Goal: Task Accomplishment & Management: Use online tool/utility

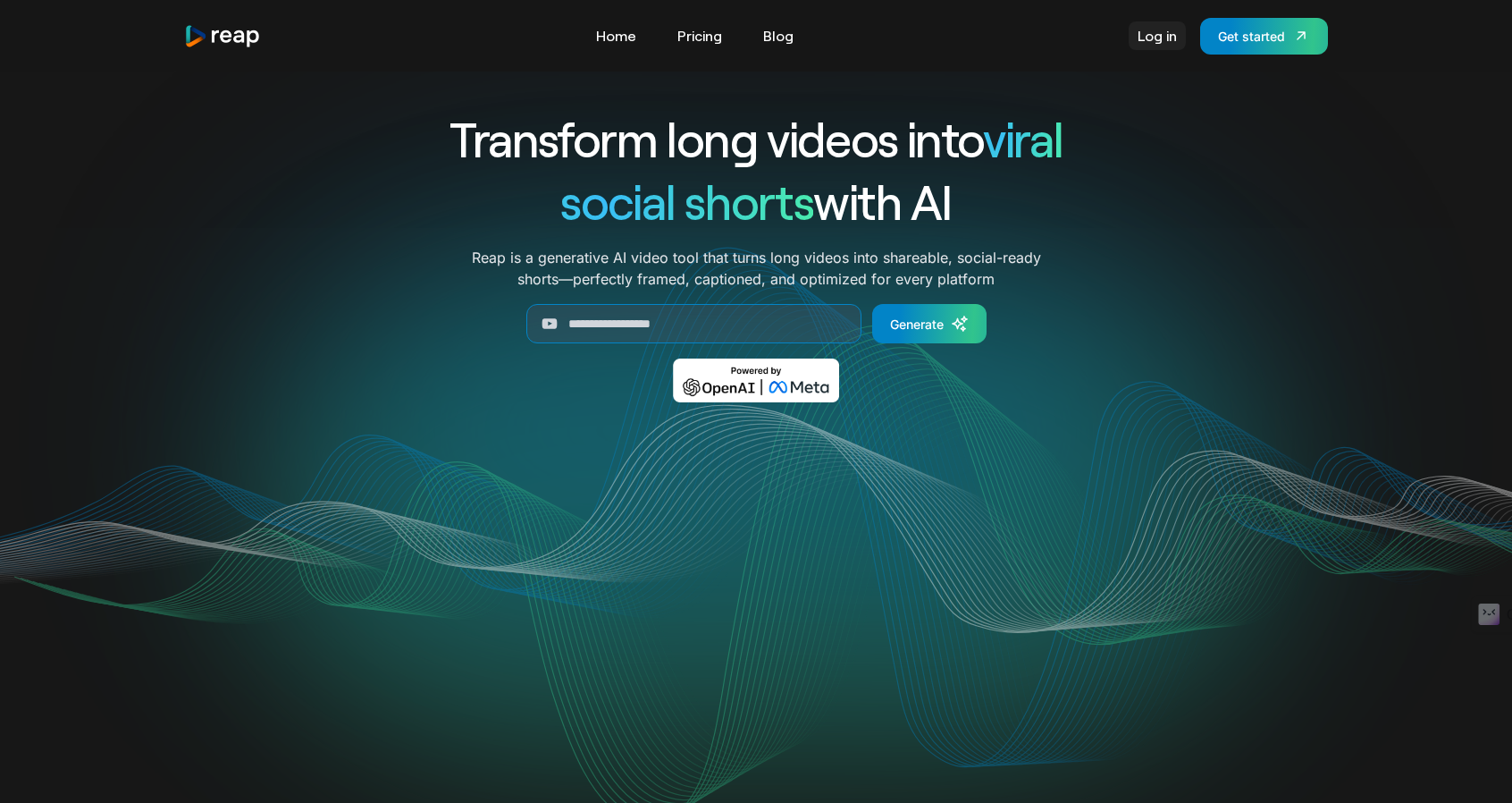
click at [1160, 28] on link "Log in" at bounding box center [1157, 35] width 57 height 28
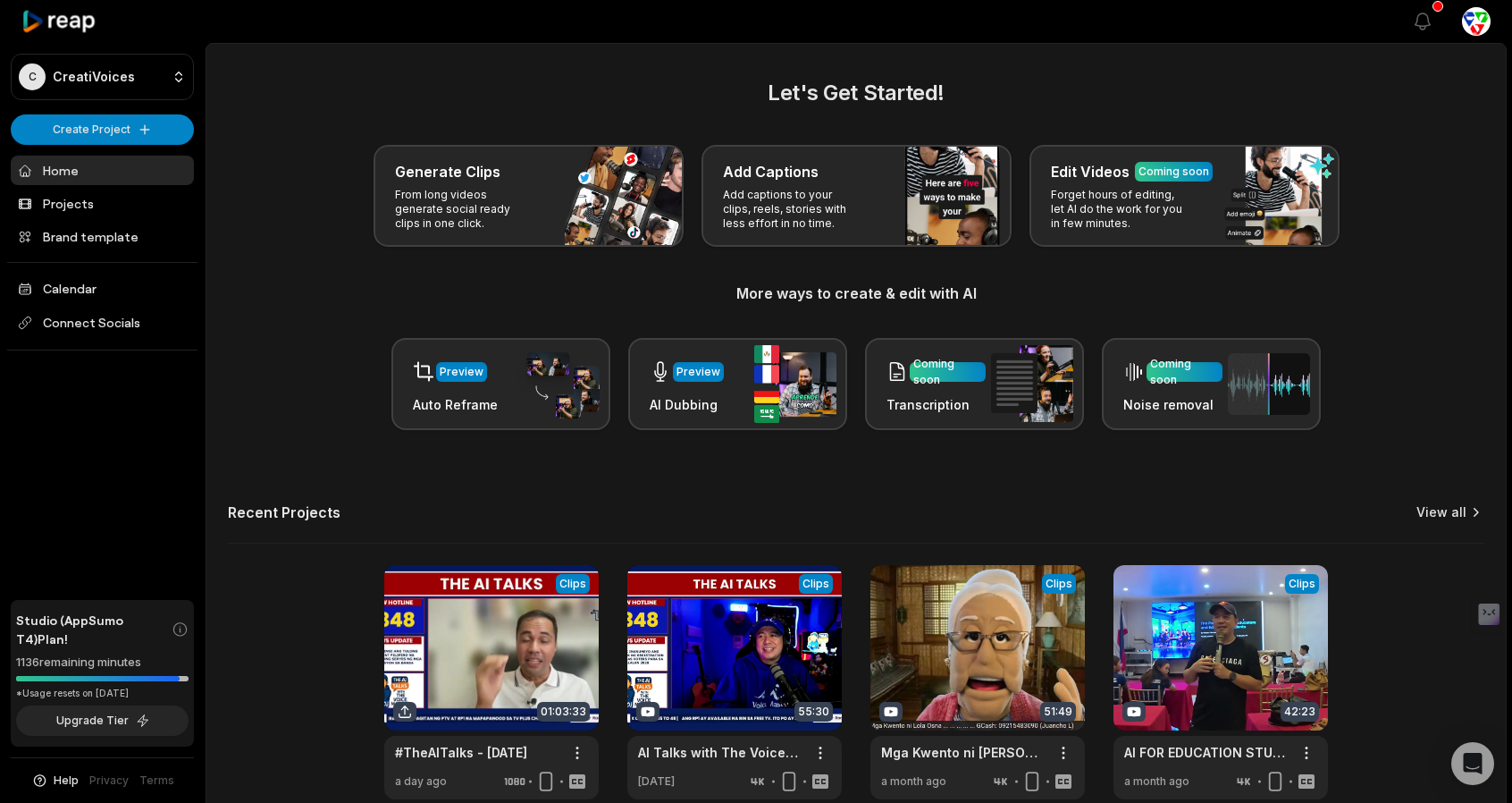
click at [1460, 518] on link "View all" at bounding box center [1442, 512] width 51 height 17
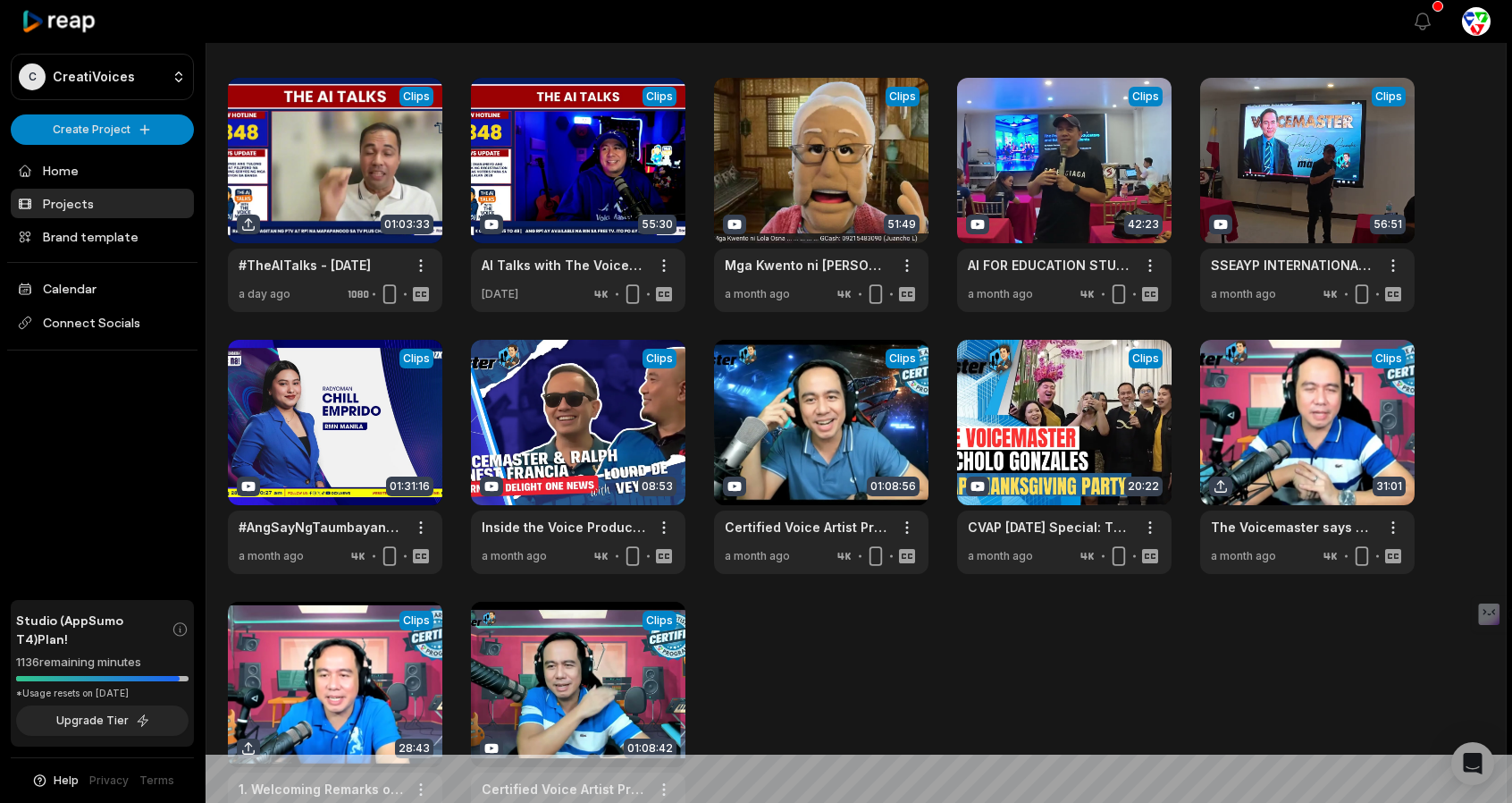
scroll to position [239, 0]
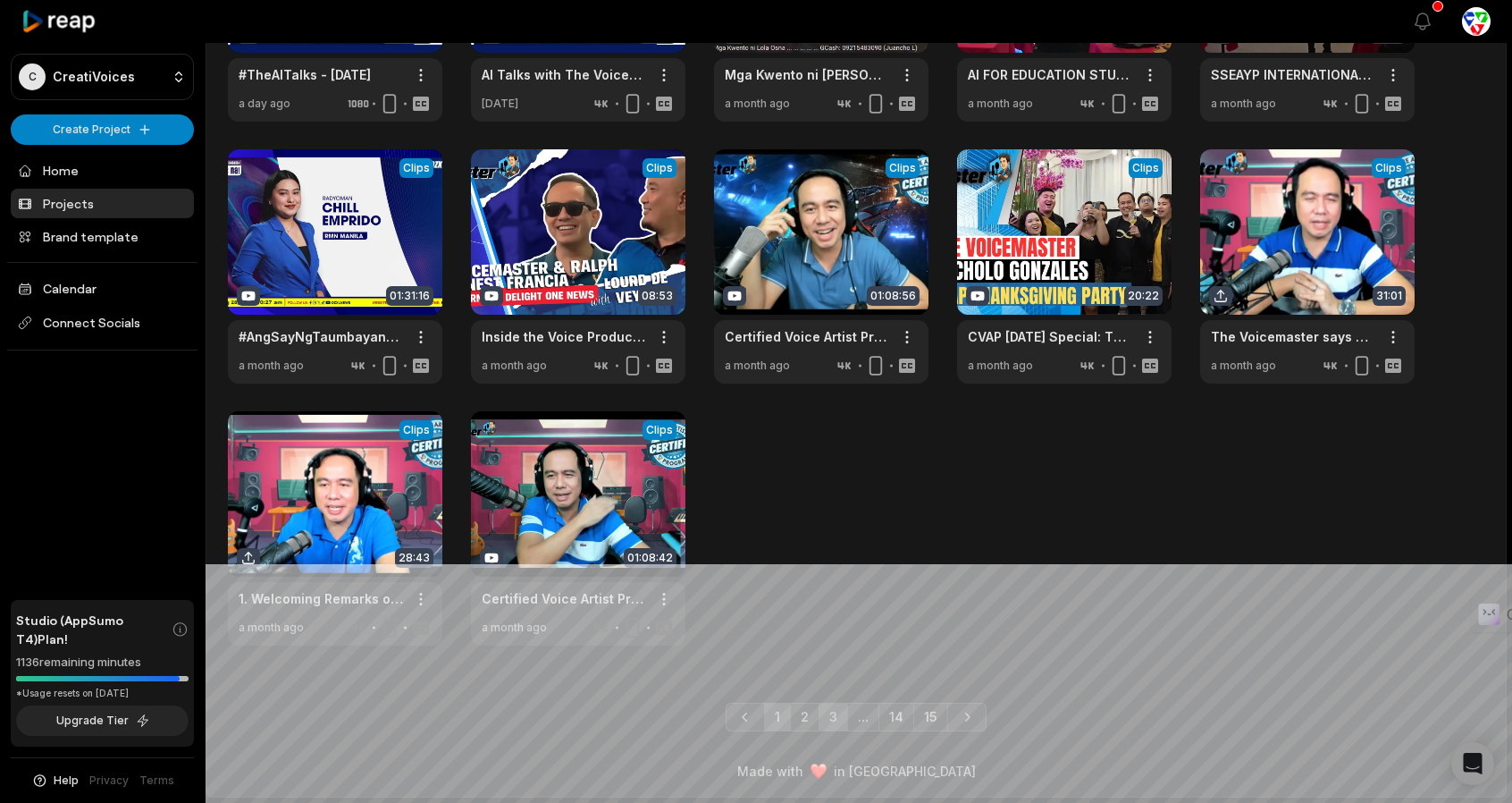
click at [835, 713] on link "3" at bounding box center [833, 716] width 29 height 28
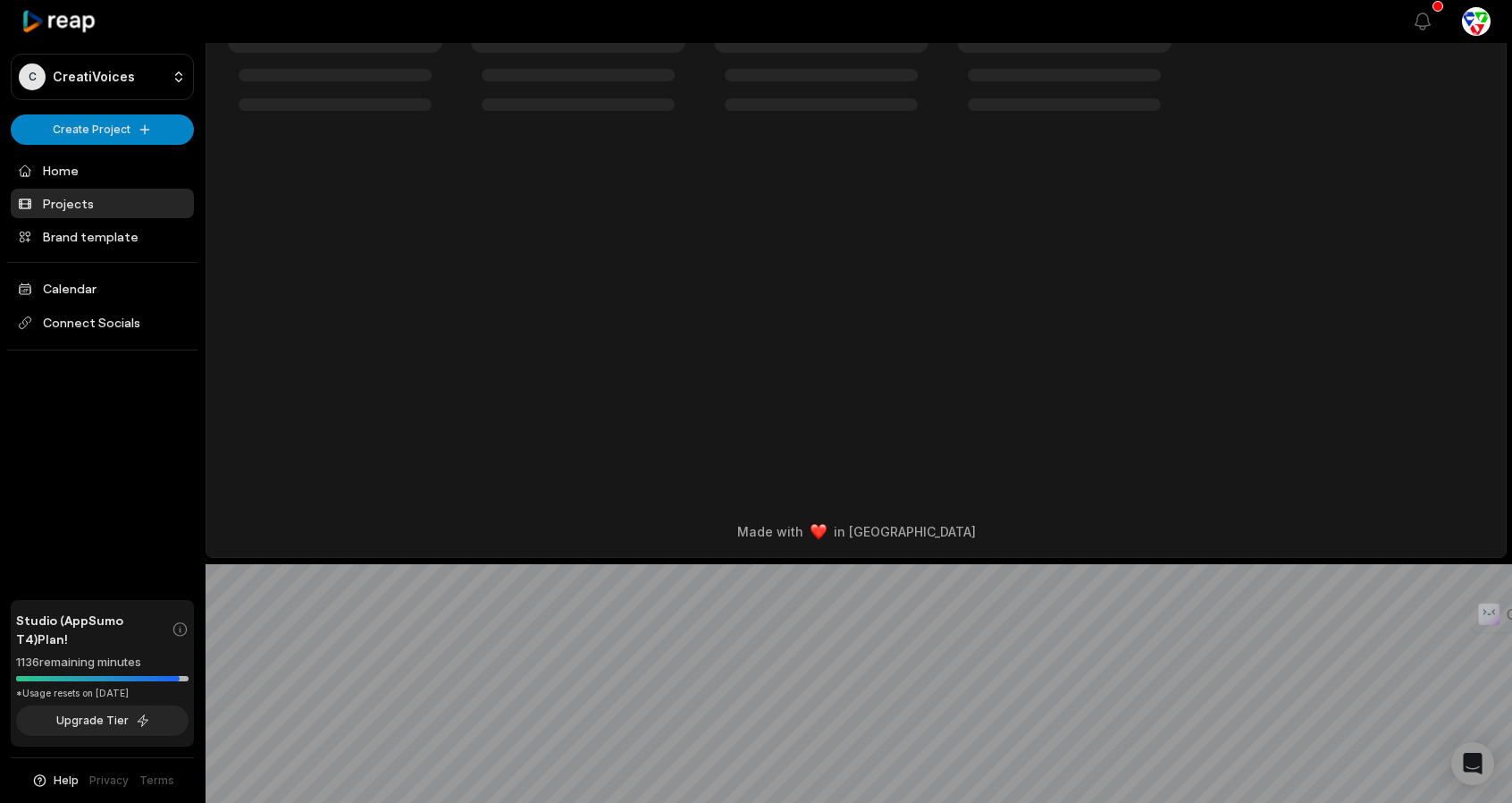
scroll to position [0, 0]
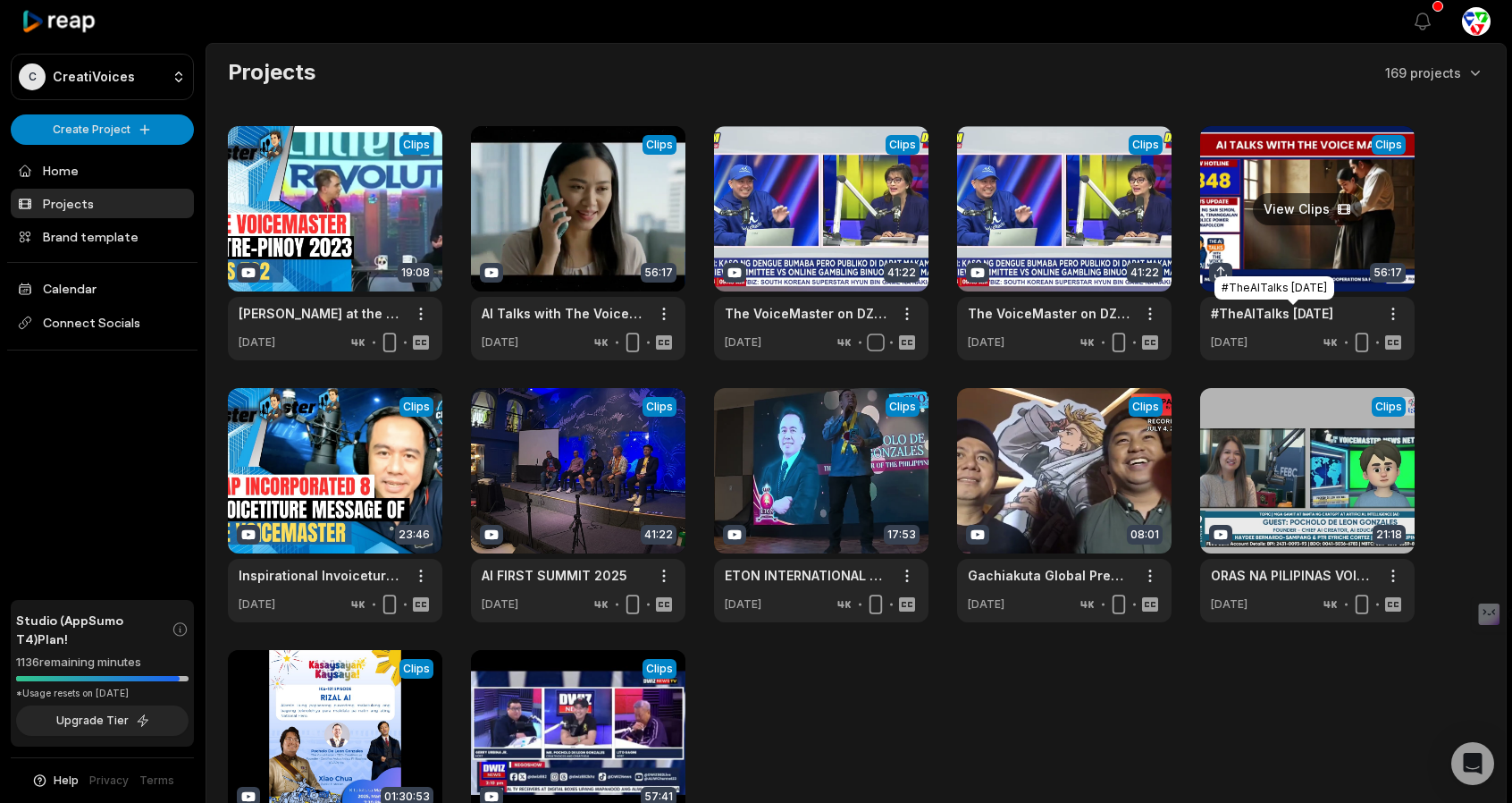
click at [1292, 316] on link "#TheAITalks [DATE]" at bounding box center [1272, 313] width 122 height 18
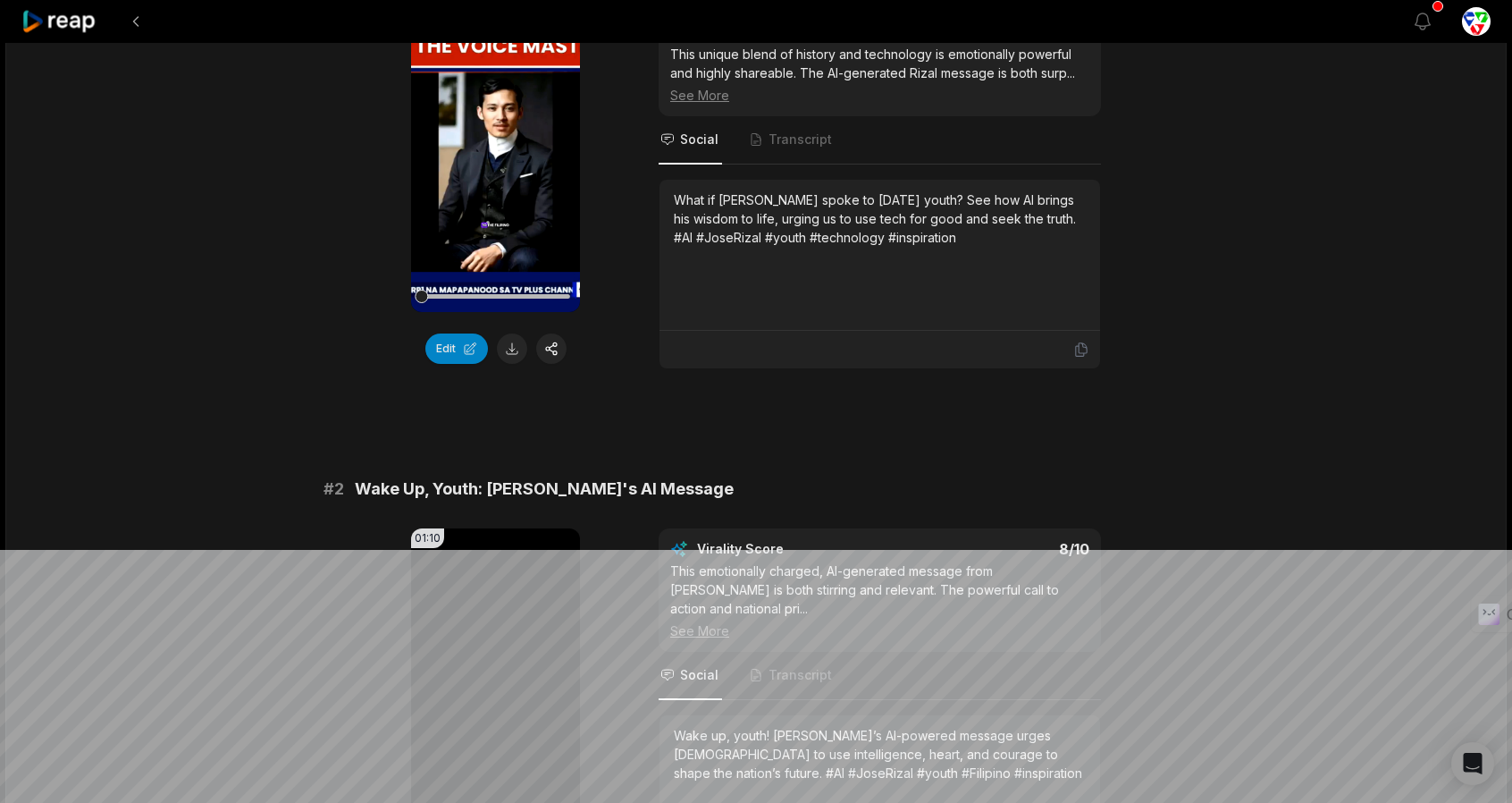
scroll to position [268, 0]
